Goal: Task Accomplishment & Management: Manage account settings

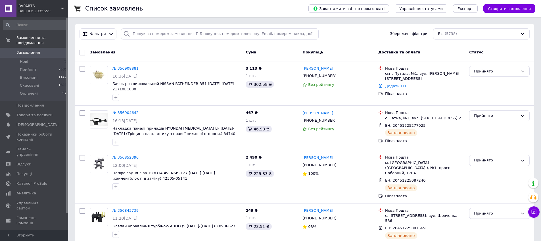
click at [38, 54] on span "Замовлення" at bounding box center [34, 52] width 36 height 5
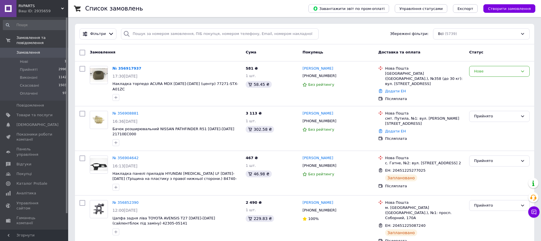
click at [37, 56] on link "Замовлення 0" at bounding box center [35, 53] width 70 height 10
click at [42, 52] on span "Замовлення" at bounding box center [34, 52] width 36 height 5
click at [129, 66] on link "№ 356917937" at bounding box center [126, 68] width 29 height 4
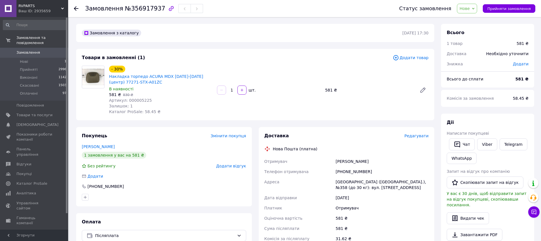
click at [135, 96] on div "581 ₴   830 ₴" at bounding box center [160, 95] width 103 height 6
click at [140, 103] on div "Артикул: 000005225" at bounding box center [160, 100] width 103 height 6
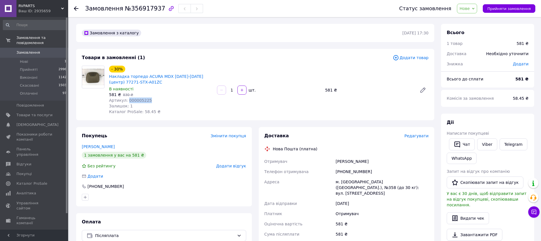
click at [140, 103] on div "Артикул: 000005225" at bounding box center [160, 100] width 103 height 6
copy span "000005225"
click at [347, 172] on div "[PHONE_NUMBER]" at bounding box center [382, 171] width 95 height 10
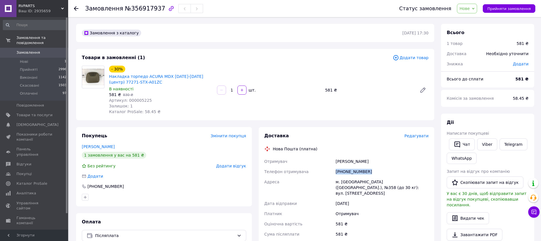
copy div "[PHONE_NUMBER]"
click at [489, 148] on link "Viber" at bounding box center [487, 144] width 20 height 12
click at [52, 51] on span "Замовлення" at bounding box center [34, 52] width 36 height 5
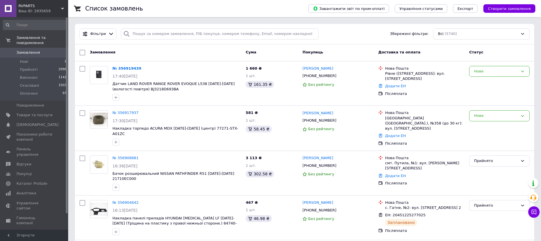
click at [36, 54] on span "Замовлення" at bounding box center [28, 52] width 24 height 5
click at [40, 162] on span "Відгуки" at bounding box center [34, 164] width 36 height 5
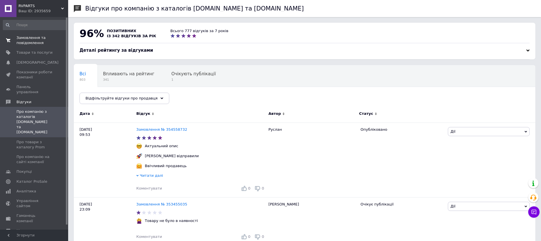
click at [26, 42] on span "Замовлення та повідомлення" at bounding box center [34, 40] width 36 height 10
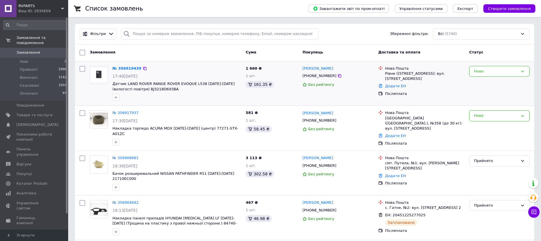
click at [126, 71] on div "№ 356919439" at bounding box center [127, 68] width 30 height 7
click at [126, 69] on link "№ 356919439" at bounding box center [126, 68] width 29 height 4
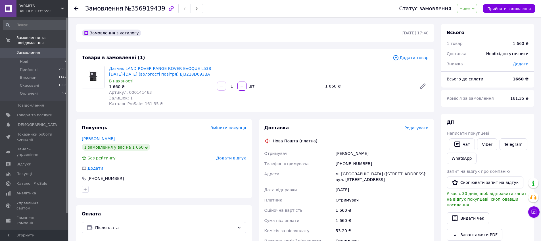
click at [143, 88] on div "1 660 ₴" at bounding box center [160, 87] width 103 height 6
click at [142, 93] on span "Артикул: 000141463" at bounding box center [130, 92] width 43 height 5
copy span "000141463"
click at [319, 144] on div "Доставка Редагувати Нова Пошта (платна) Отримувач [PERSON_NAME] Телефон отримув…" at bounding box center [346, 213] width 164 height 176
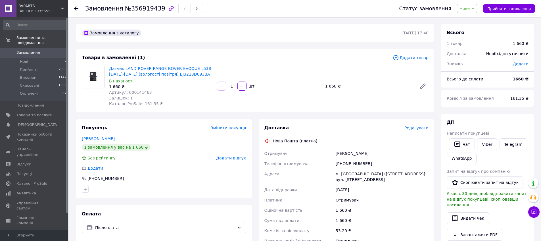
click at [358, 163] on div "[PHONE_NUMBER]" at bounding box center [382, 163] width 95 height 10
click at [350, 170] on div "м. [GEOGRAPHIC_DATA] ([STREET_ADDRESS]: вул. [STREET_ADDRESS]" at bounding box center [382, 177] width 95 height 16
click at [145, 91] on span "Артикул: 000141463" at bounding box center [130, 92] width 43 height 5
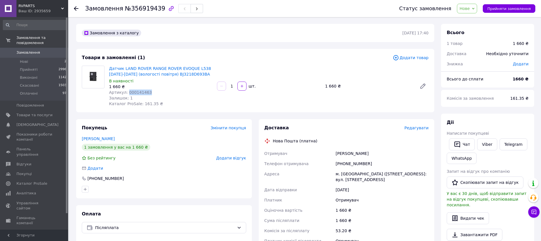
copy span "000141463"
click at [340, 154] on div "[PERSON_NAME]" at bounding box center [382, 153] width 95 height 10
copy div "[PERSON_NAME]"
drag, startPoint x: 341, startPoint y: 162, endPoint x: 370, endPoint y: 165, distance: 29.1
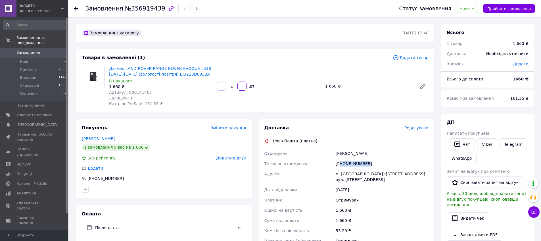
click at [370, 165] on div "[PHONE_NUMBER]" at bounding box center [382, 163] width 95 height 10
click at [371, 150] on div "[PERSON_NAME]" at bounding box center [382, 153] width 95 height 10
drag, startPoint x: 367, startPoint y: 165, endPoint x: 344, endPoint y: 163, distance: 23.6
click at [344, 163] on div "[PHONE_NUMBER]" at bounding box center [382, 163] width 95 height 10
copy div "0965782703"
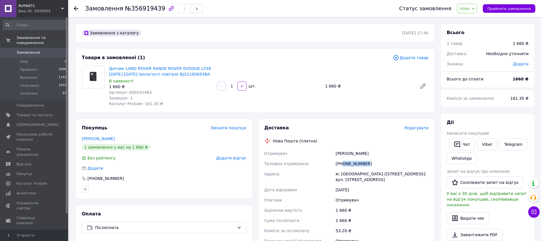
click at [474, 11] on span "Нове" at bounding box center [467, 9] width 20 height 10
click at [471, 21] on li "Прийнято" at bounding box center [470, 20] width 26 height 9
click at [486, 145] on link "Viber" at bounding box center [487, 144] width 20 height 12
click at [43, 51] on span "Замовлення" at bounding box center [34, 52] width 36 height 5
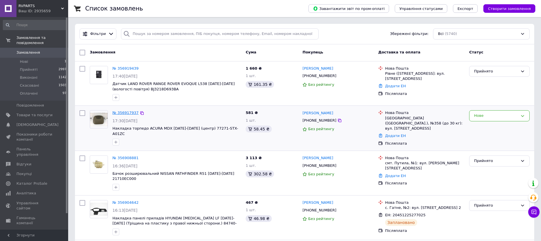
click at [129, 112] on link "№ 356917937" at bounding box center [125, 112] width 26 height 4
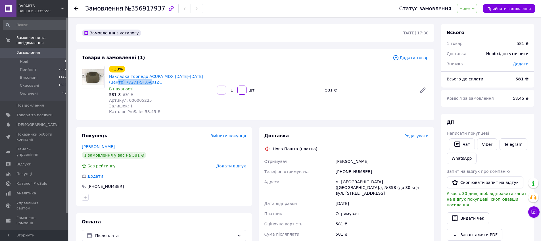
drag, startPoint x: 149, startPoint y: 82, endPoint x: 108, endPoint y: 84, distance: 41.0
click at [108, 84] on div "- 30% Накладка торпедо ACURA MDX [DATE]-[DATE] (центр) 77271-STX-A01ZC В наявно…" at bounding box center [161, 89] width 108 height 51
copy link "77271-STX-A01ZC"
click at [62, 54] on span "0" at bounding box center [61, 52] width 16 height 5
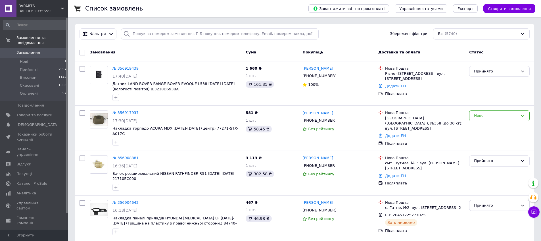
click at [37, 54] on span "Замовлення" at bounding box center [28, 52] width 24 height 5
click at [124, 110] on link "№ 356917937" at bounding box center [125, 112] width 26 height 4
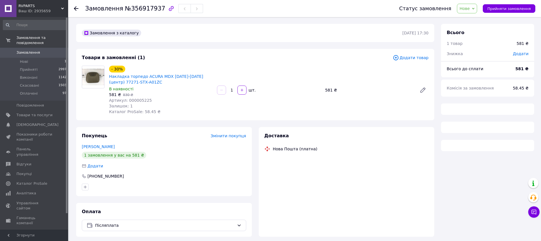
click at [168, 8] on icon "button" at bounding box center [171, 8] width 7 height 7
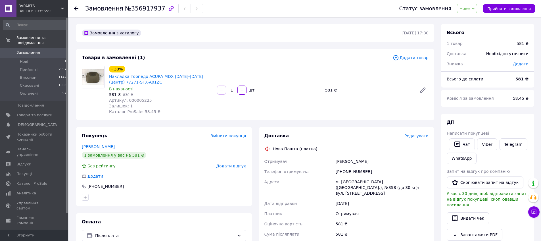
click at [15, 50] on span at bounding box center [8, 52] width 16 height 5
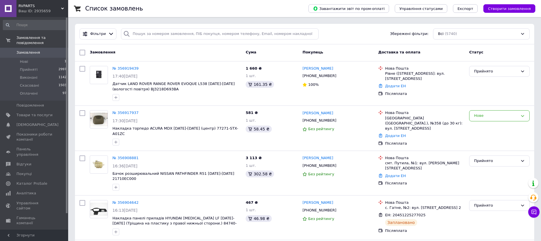
click at [52, 56] on link "Замовлення 0" at bounding box center [35, 53] width 70 height 10
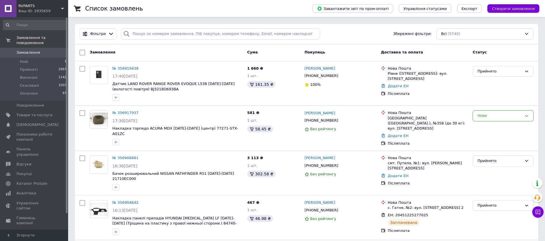
click at [52, 56] on link "Замовлення 0" at bounding box center [35, 53] width 70 height 10
